Goal: Find specific page/section: Find specific page/section

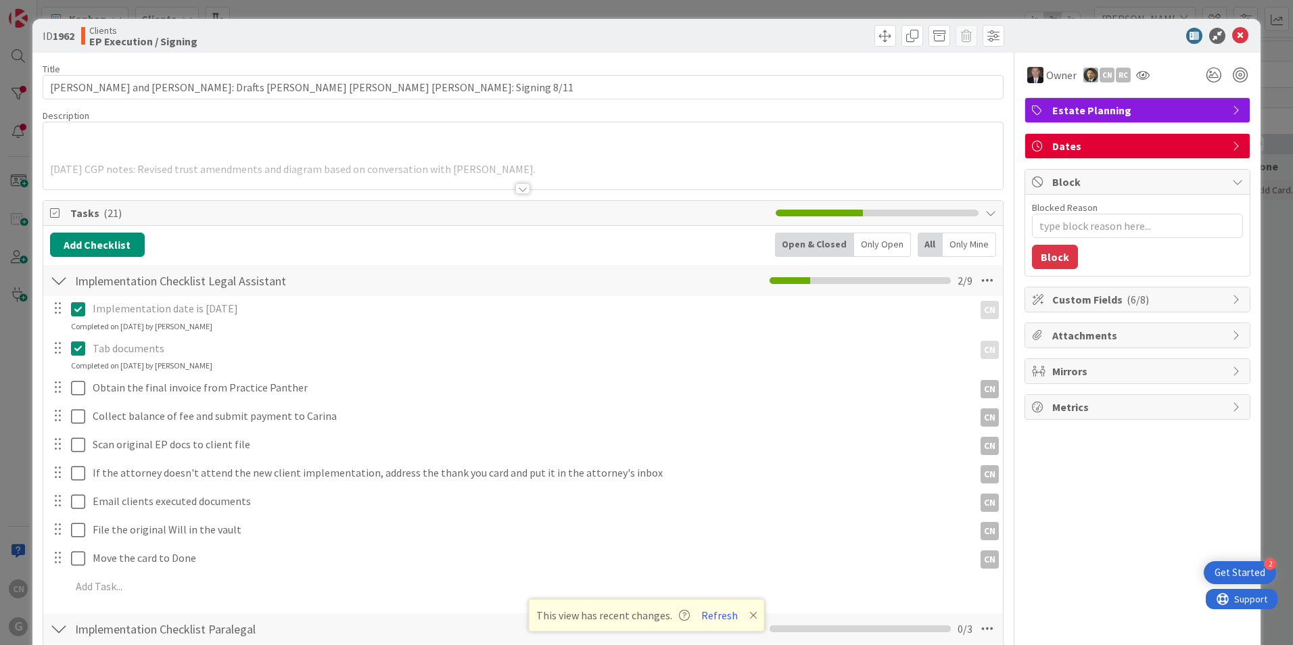
click at [303, 151] on p at bounding box center [523, 155] width 946 height 16
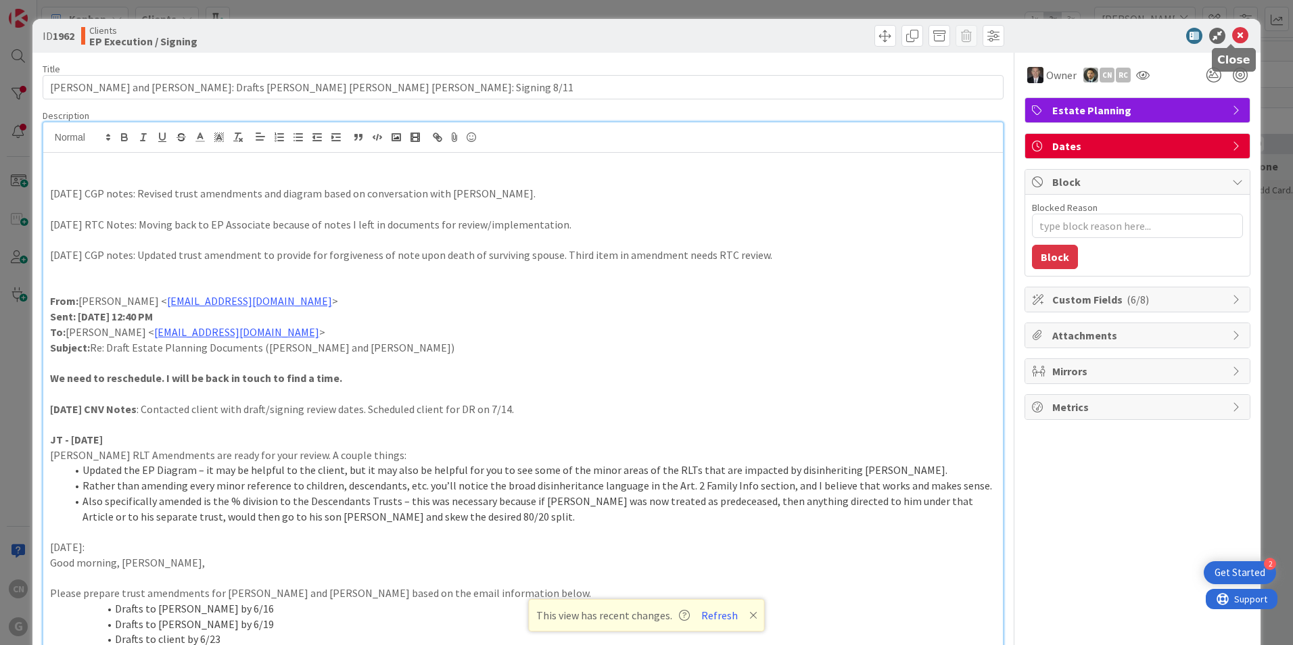
click at [1232, 33] on icon at bounding box center [1240, 36] width 16 height 16
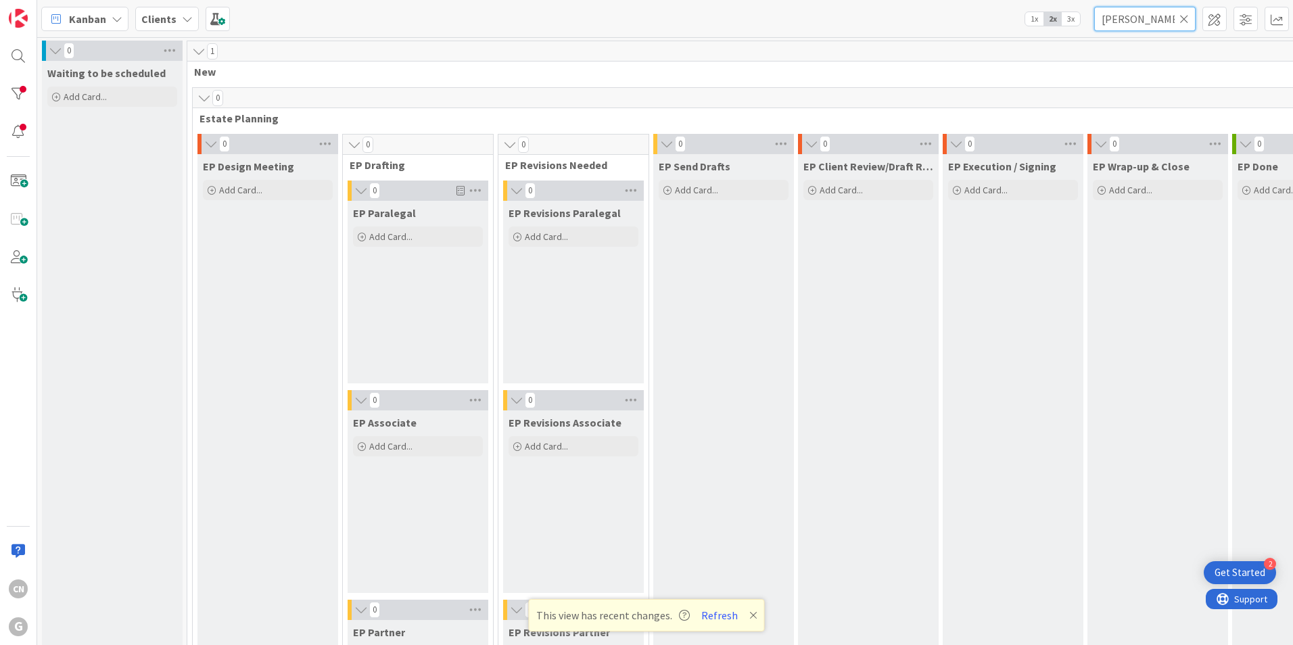
drag, startPoint x: 1138, startPoint y: 21, endPoint x: 1086, endPoint y: 27, distance: 52.4
click at [1086, 27] on div "Kanban Clients 1x 2x 3x [PERSON_NAME]" at bounding box center [664, 18] width 1255 height 37
type input "[PERSON_NAME]"
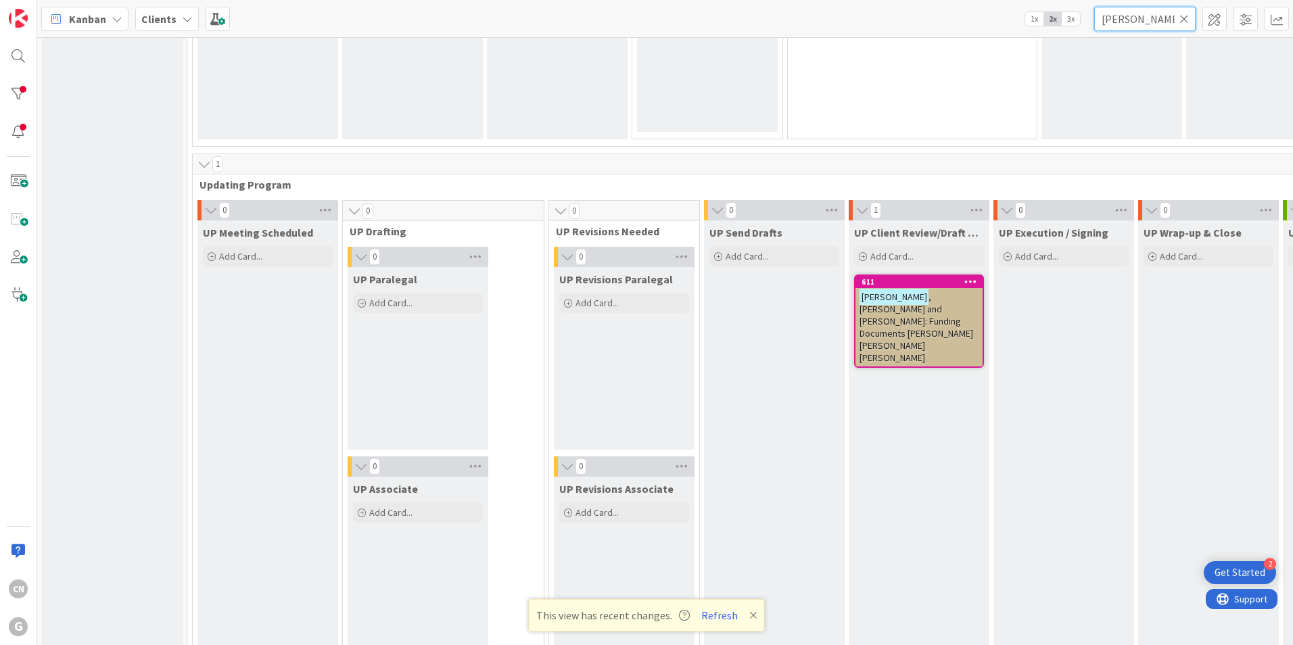
scroll to position [1826, 0]
click at [859, 311] on span ", [PERSON_NAME] and [PERSON_NAME]: Funding Documents [PERSON_NAME] [PERSON_NAME…" at bounding box center [916, 327] width 114 height 73
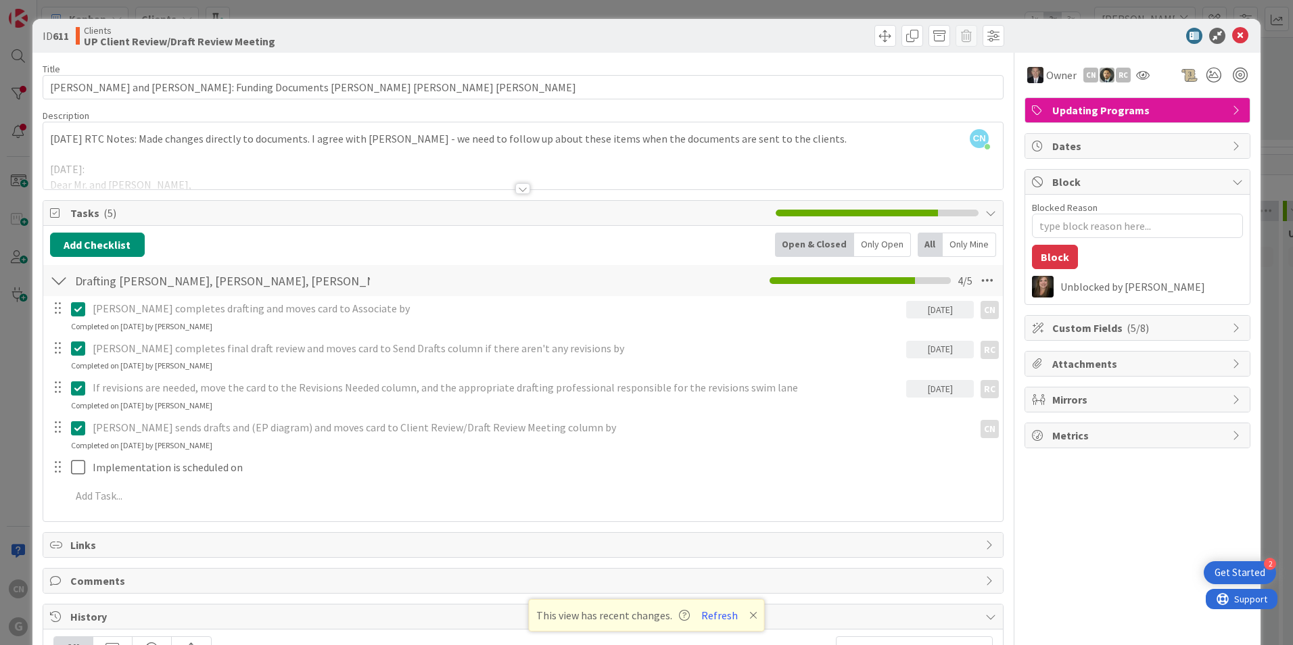
click at [518, 188] on div at bounding box center [522, 188] width 15 height 11
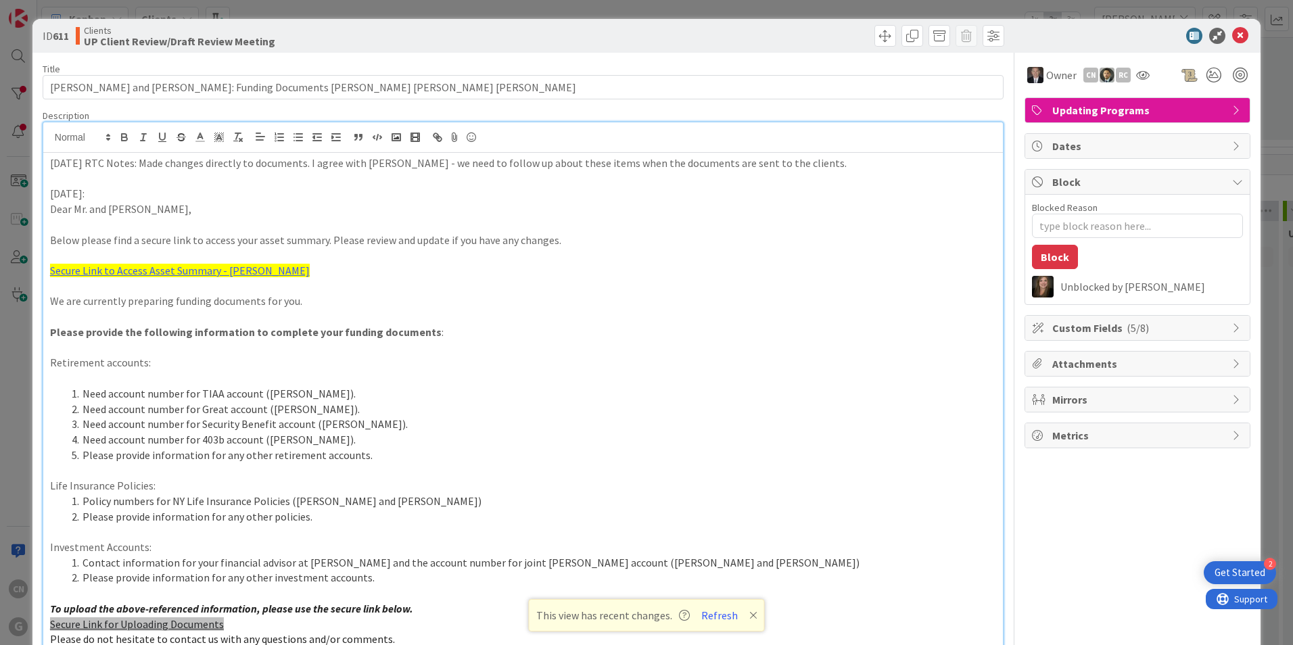
click at [51, 168] on p "[DATE] RTC Notes: Made changes directly to documents. I agree with [PERSON_NAME…" at bounding box center [523, 163] width 946 height 16
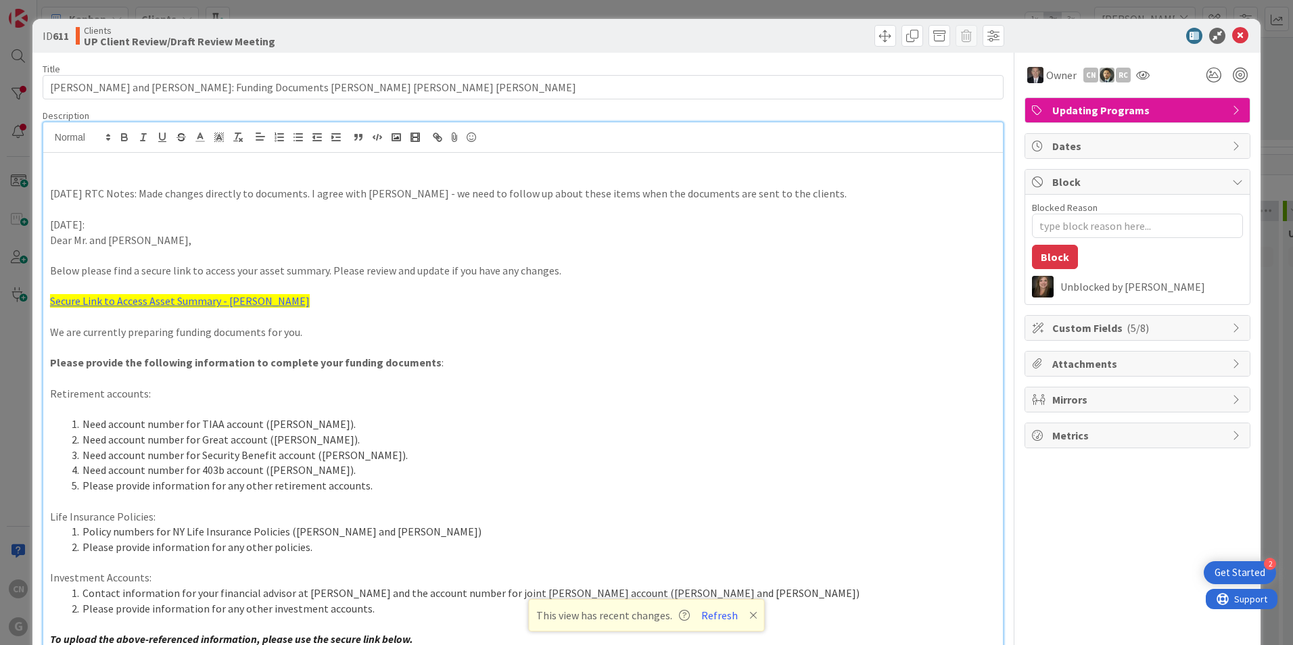
type textarea "x"
